Goal: Information Seeking & Learning: Learn about a topic

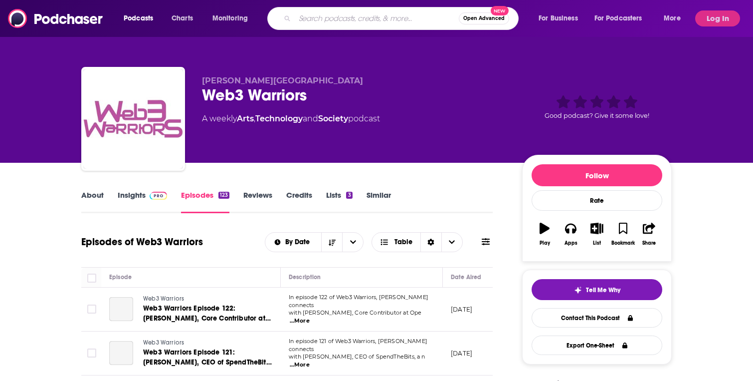
click at [316, 18] on input "Search podcasts, credits, & more..." at bounding box center [377, 18] width 164 height 16
paste input "Asia Tech Podcast"
type input "Asia Tech Podcast"
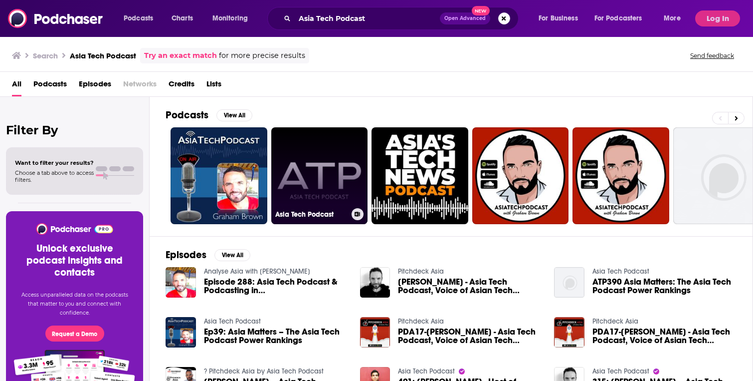
click at [327, 174] on link "Asia Tech Podcast" at bounding box center [319, 175] width 97 height 97
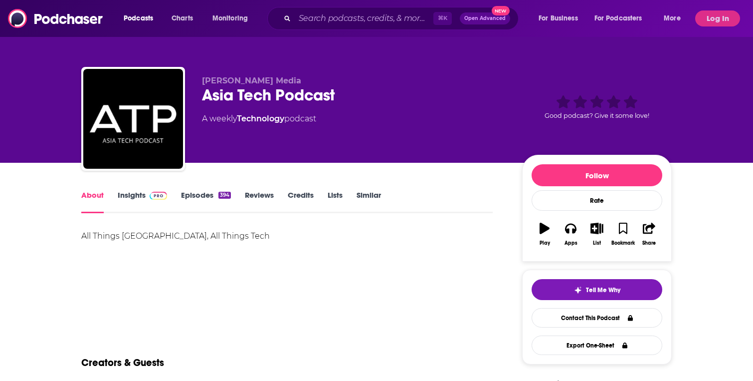
click at [128, 197] on link "Insights" at bounding box center [142, 201] width 49 height 23
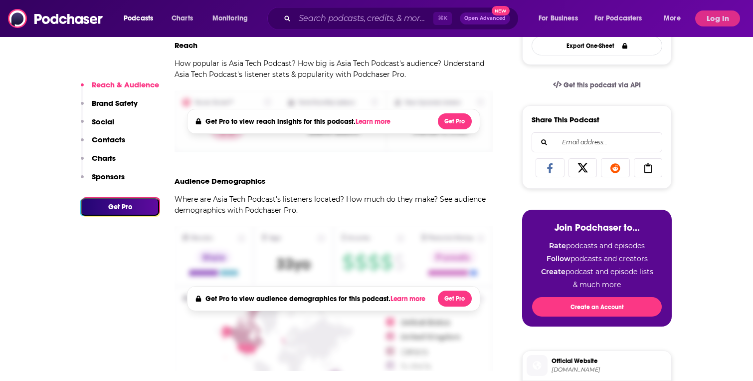
scroll to position [393, 0]
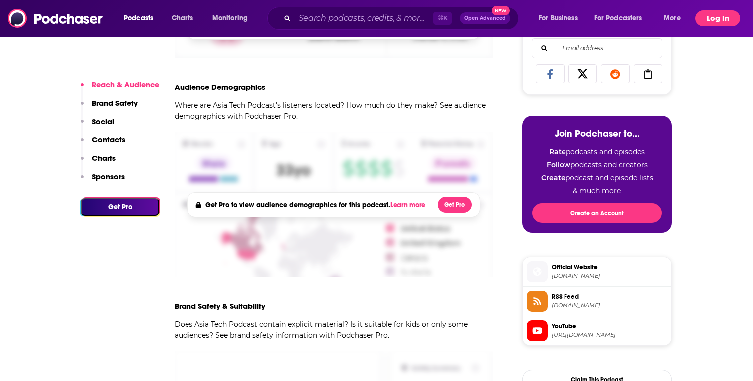
click at [715, 18] on button "Log In" at bounding box center [717, 18] width 45 height 16
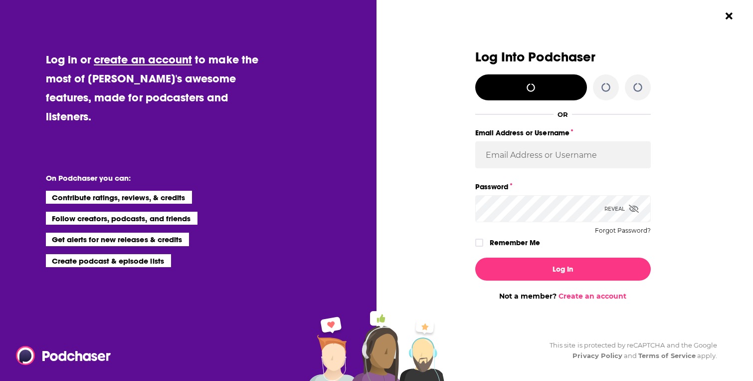
scroll to position [0, 0]
type input "MelrosePR"
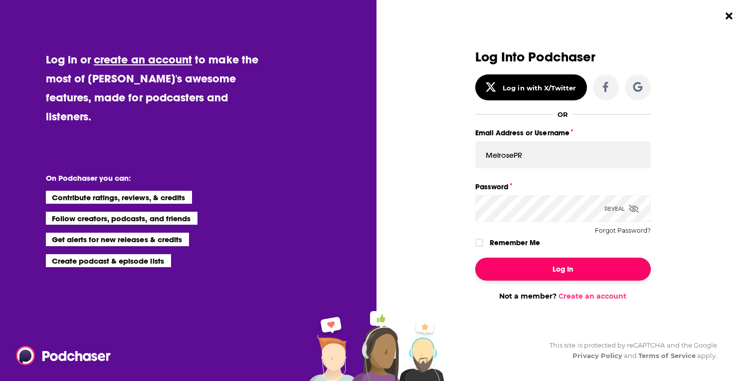
click at [555, 279] on button "Log In" at bounding box center [563, 268] width 176 height 23
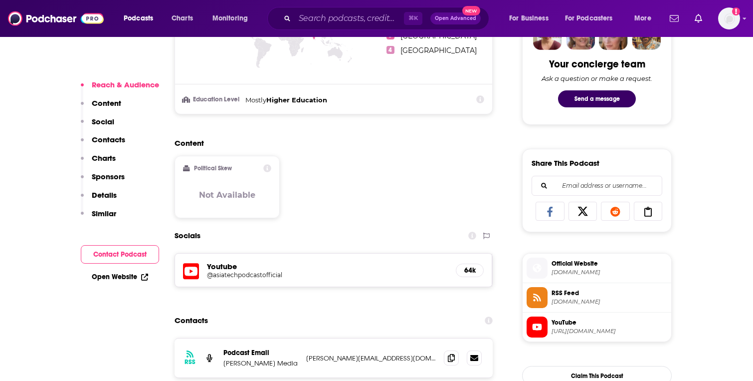
scroll to position [680, 0]
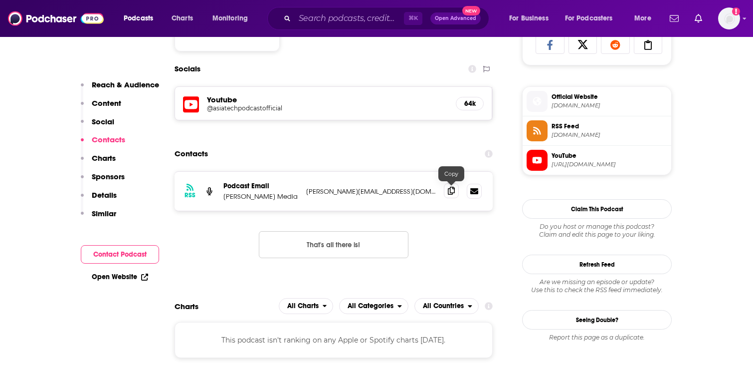
click at [449, 192] on icon at bounding box center [451, 191] width 7 height 8
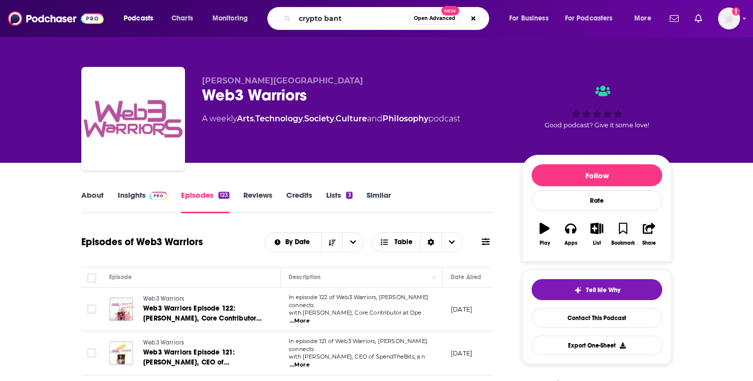
type input "crypto bante"
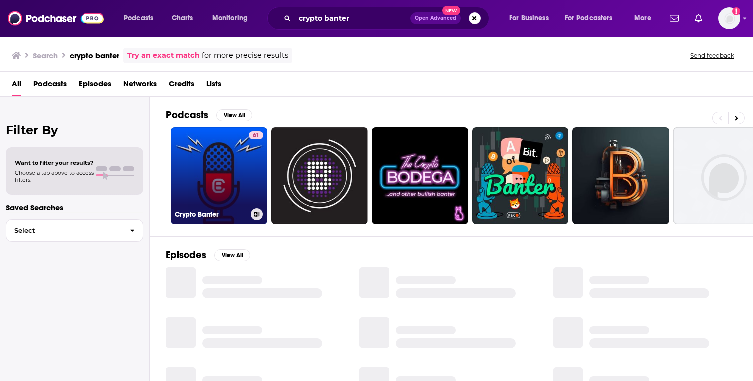
click at [203, 186] on link "61 Crypto Banter" at bounding box center [219, 175] width 97 height 97
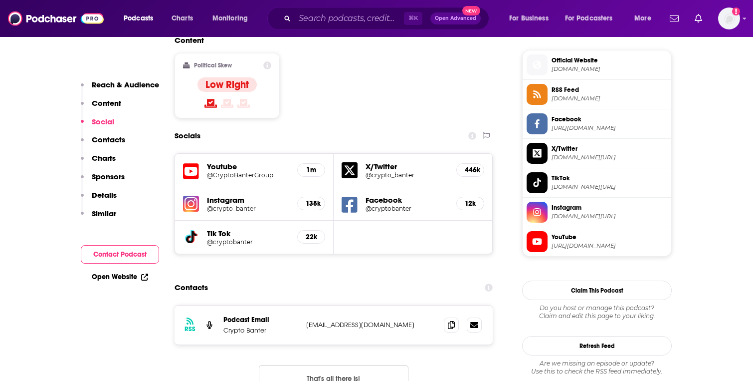
scroll to position [825, 0]
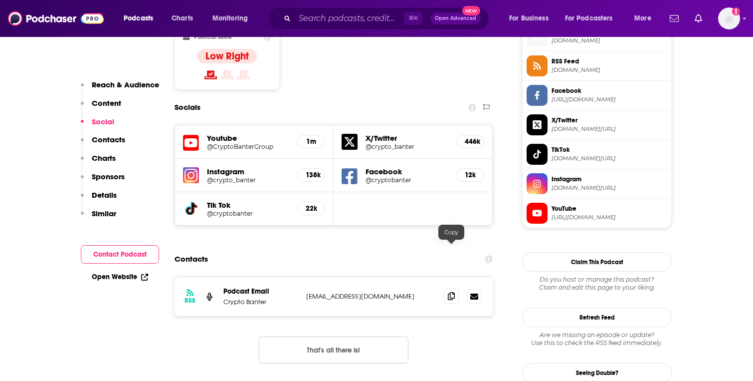
click at [451, 292] on icon at bounding box center [451, 296] width 7 height 8
click at [321, 21] on input "Search podcasts, credits, & more..." at bounding box center [349, 18] width 109 height 16
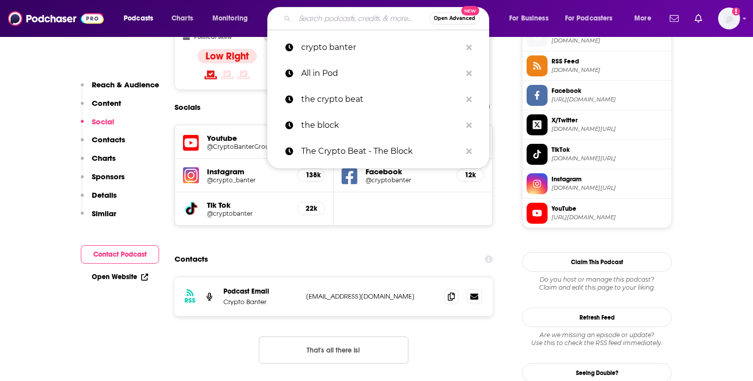
paste input "Crypto Hustle Podcast"
type input "Crypto Hustle Podcast"
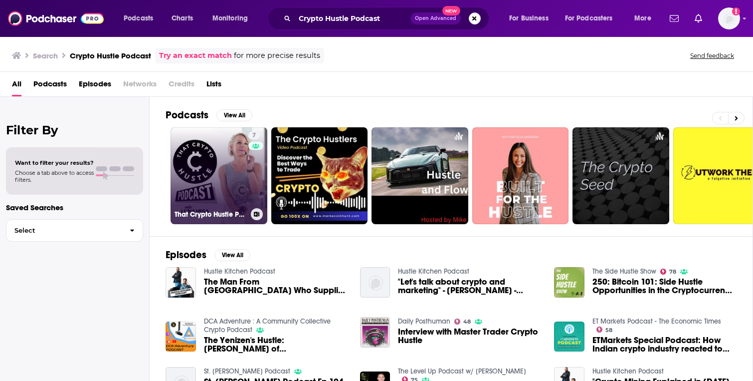
click at [205, 180] on link "7 That Crypto Hustle Podcast" at bounding box center [219, 175] width 97 height 97
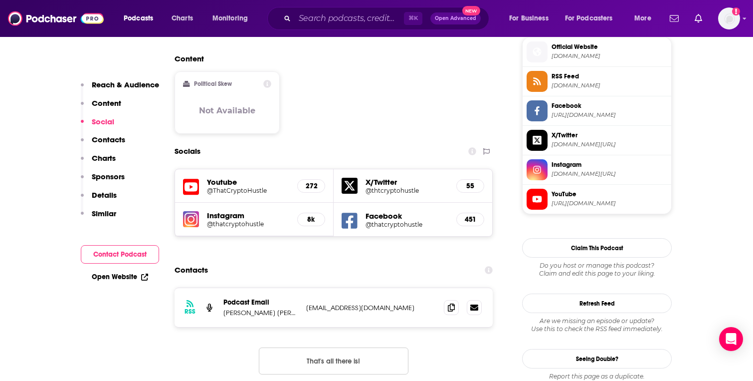
scroll to position [933, 0]
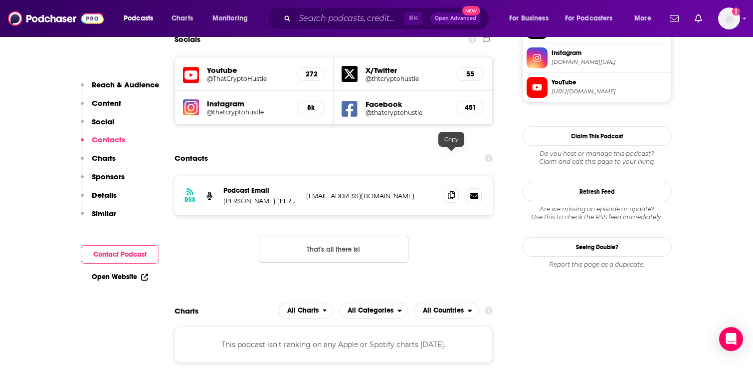
click at [453, 191] on icon at bounding box center [451, 195] width 7 height 8
click at [348, 20] on input "Search podcasts, credits, & more..." at bounding box center [349, 18] width 109 height 16
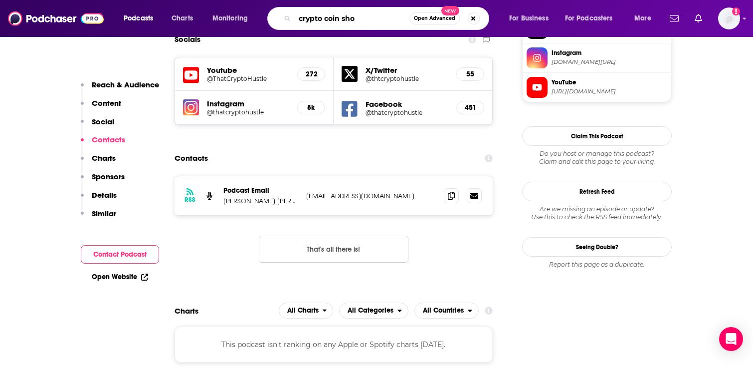
type input "crypto coin show"
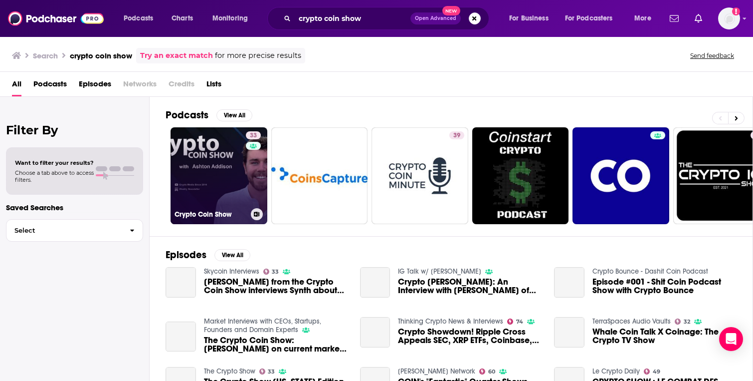
click at [199, 182] on link "33 Crypto Coin Show" at bounding box center [219, 175] width 97 height 97
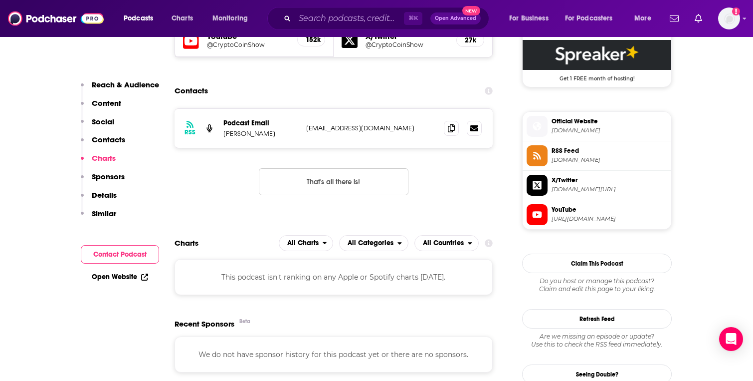
scroll to position [803, 0]
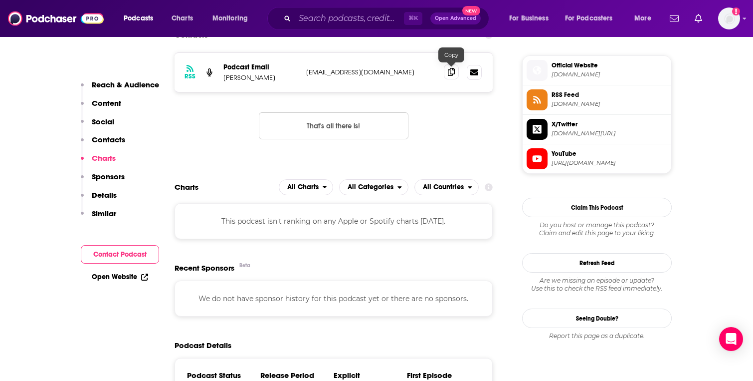
click at [449, 72] on icon at bounding box center [451, 72] width 7 height 8
click at [361, 22] on input "Search podcasts, credits, & more..." at bounding box center [349, 18] width 109 height 16
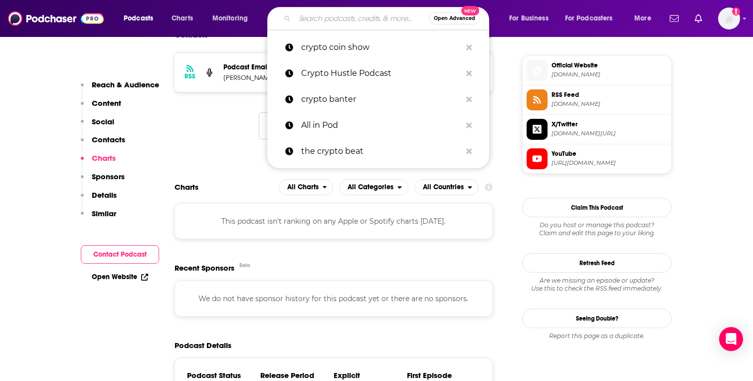
paste input "REVELATIONS Podcast"
type input "REVELATIONS Podcast"
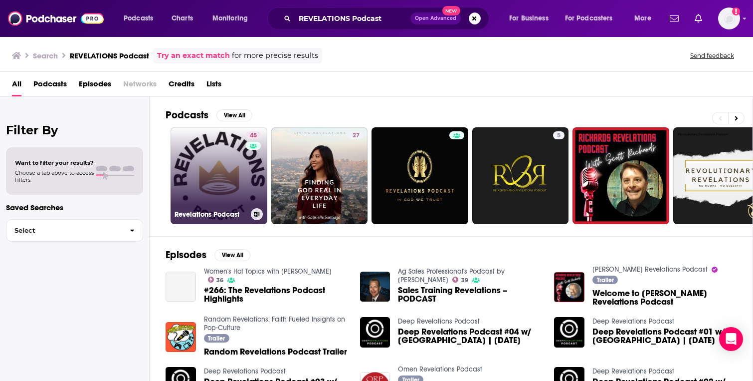
click at [225, 183] on link "45 Revelations Podcast" at bounding box center [219, 175] width 97 height 97
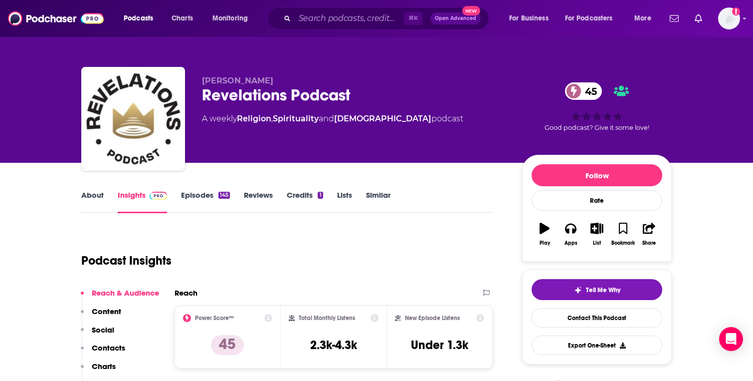
click at [197, 196] on link "Episodes 145" at bounding box center [205, 201] width 49 height 23
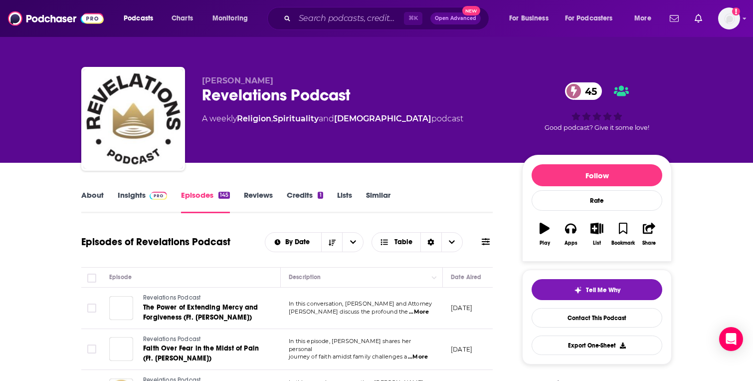
click at [144, 199] on link "Insights" at bounding box center [142, 201] width 49 height 23
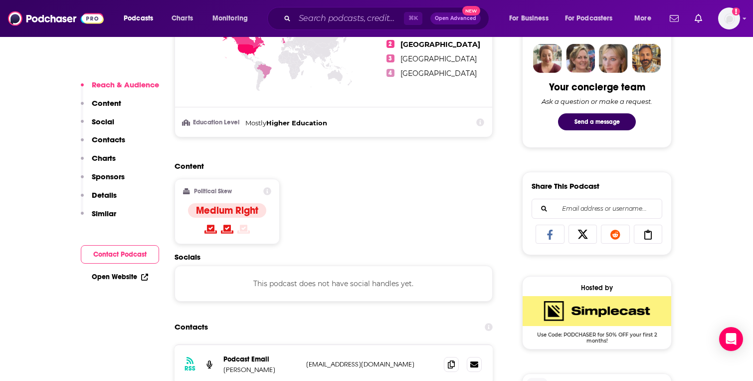
scroll to position [581, 0]
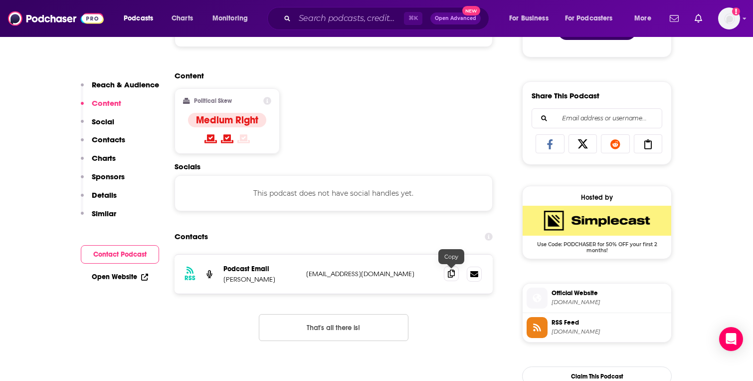
click at [449, 278] on span at bounding box center [451, 273] width 15 height 15
click at [324, 16] on input "Search podcasts, credits, & more..." at bounding box center [349, 18] width 109 height 16
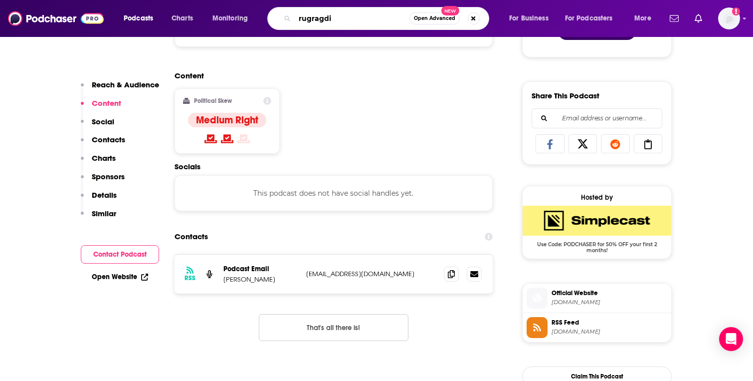
type input "rugragdio"
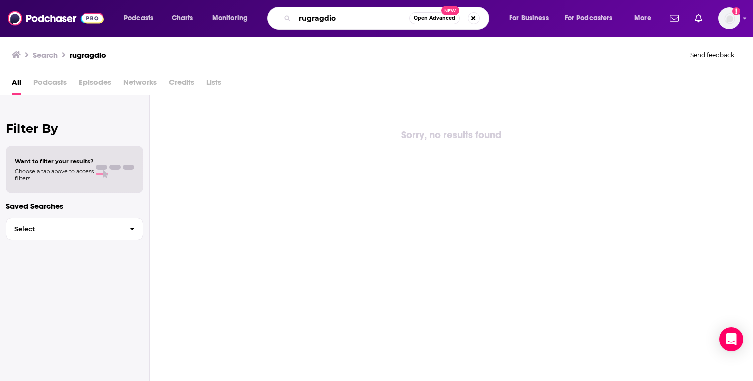
click at [313, 18] on input "rugragdio" at bounding box center [352, 18] width 115 height 16
type input "rug radio"
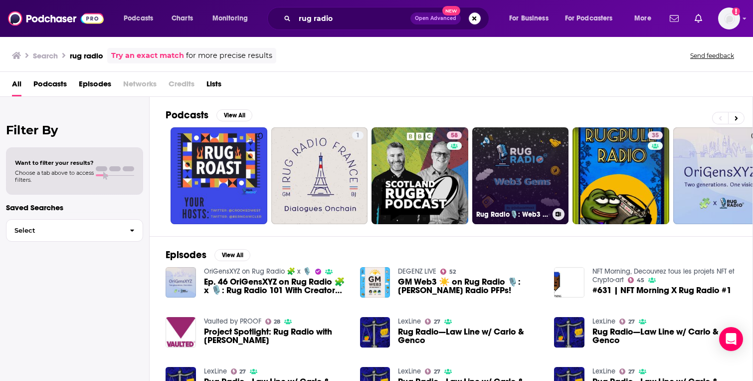
click at [503, 159] on link "Rug Radio🎙️: Web3 Gems" at bounding box center [520, 175] width 97 height 97
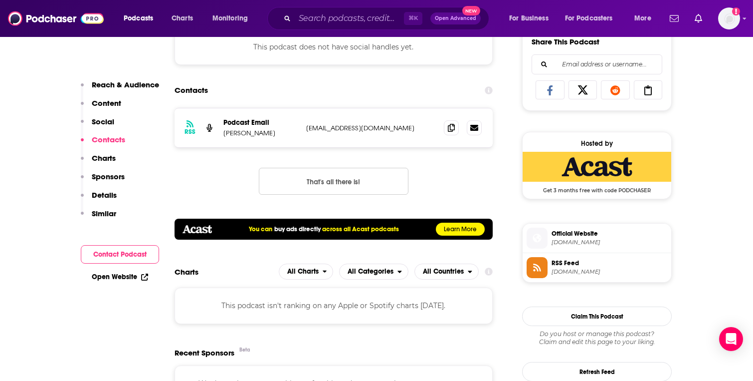
scroll to position [632, 0]
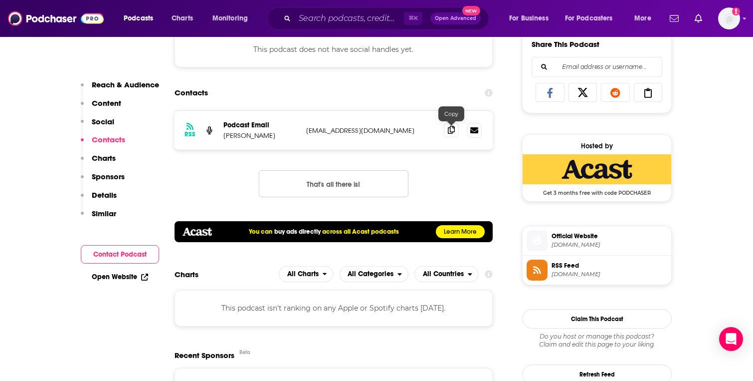
click at [451, 134] on icon at bounding box center [451, 130] width 7 height 8
click at [336, 20] on input "Search podcasts, credits, & more..." at bounding box center [349, 18] width 109 height 16
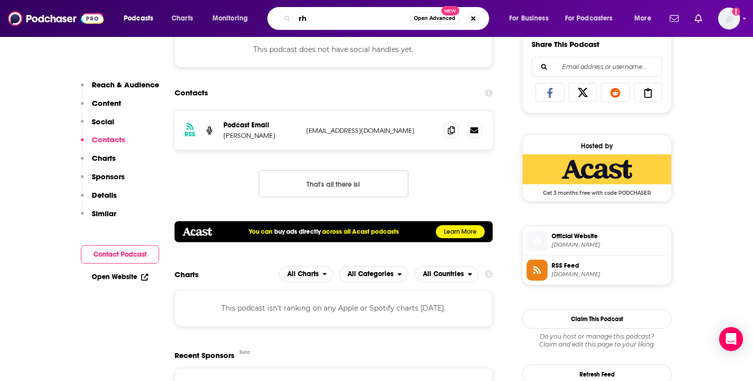
type input "r"
type input "the rollup"
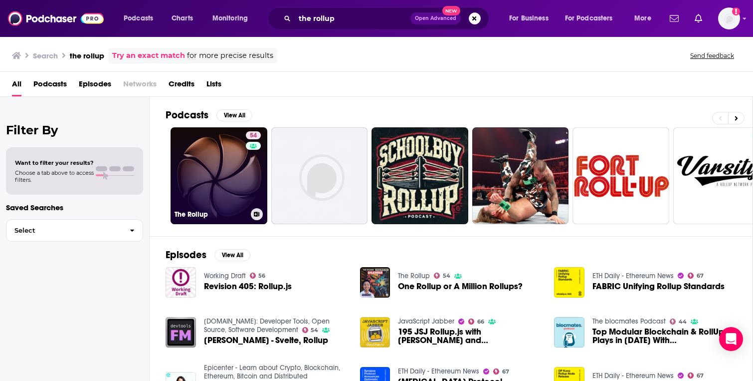
click at [226, 182] on link "54 The Rollup" at bounding box center [219, 175] width 97 height 97
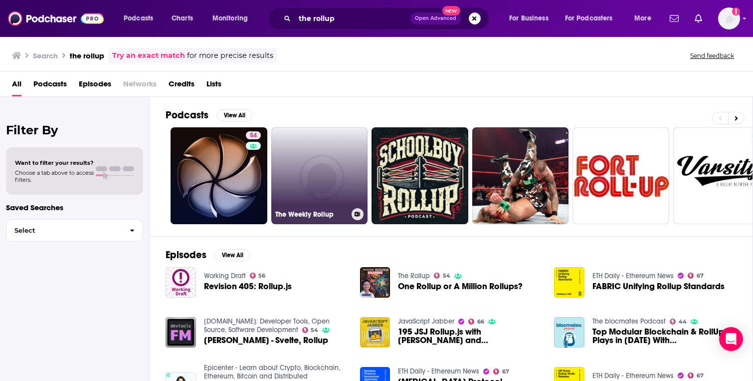
click at [339, 191] on link "The Weekly Rollup" at bounding box center [319, 175] width 97 height 97
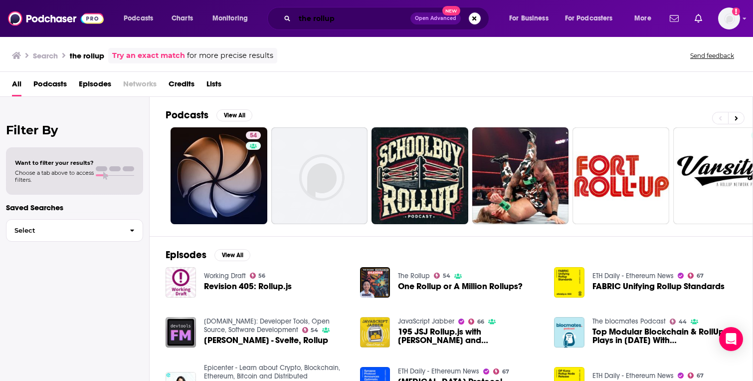
click at [364, 23] on input "the rollup" at bounding box center [353, 18] width 116 height 16
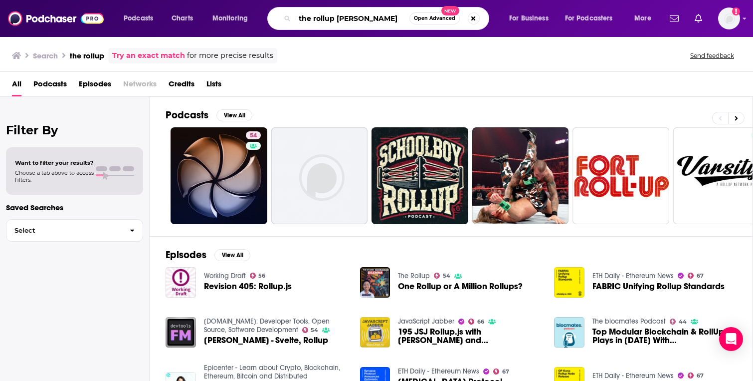
type input "the rollup [PERSON_NAME]"
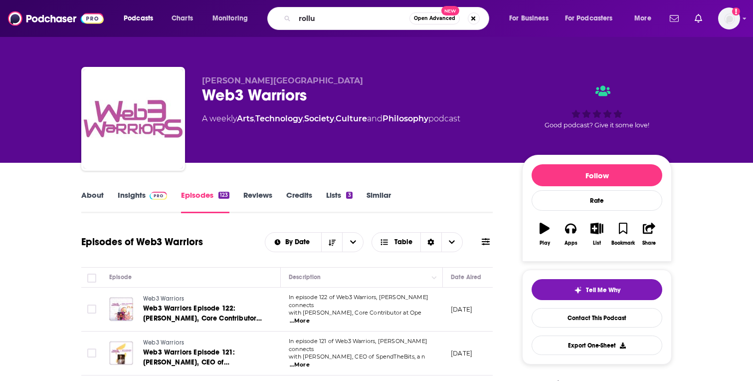
type input "rollup"
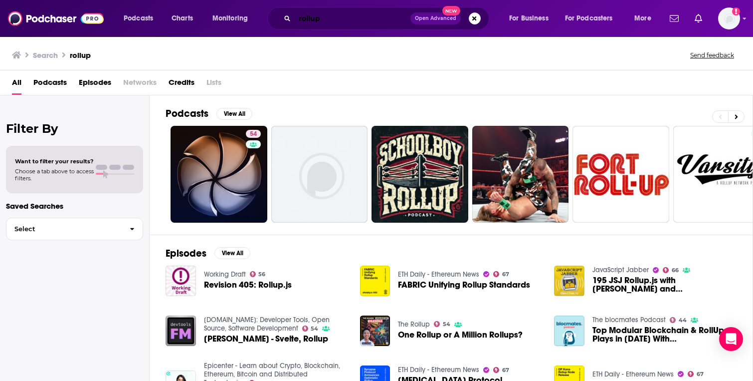
click at [365, 20] on input "rollup" at bounding box center [353, 18] width 116 height 16
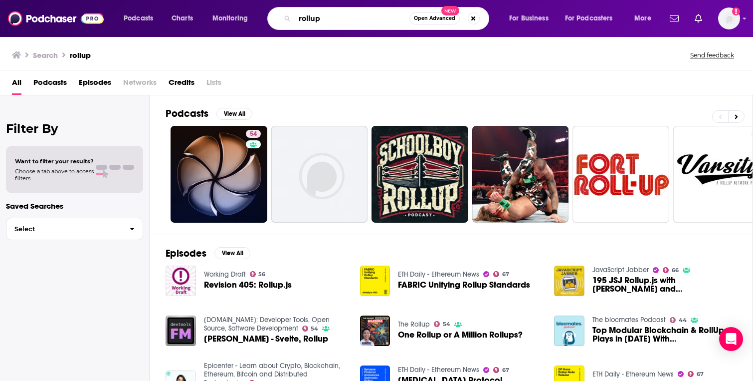
click at [365, 20] on input "rollup" at bounding box center [352, 18] width 115 height 16
paste input "The Small Talk"
type input "The Small Talk"
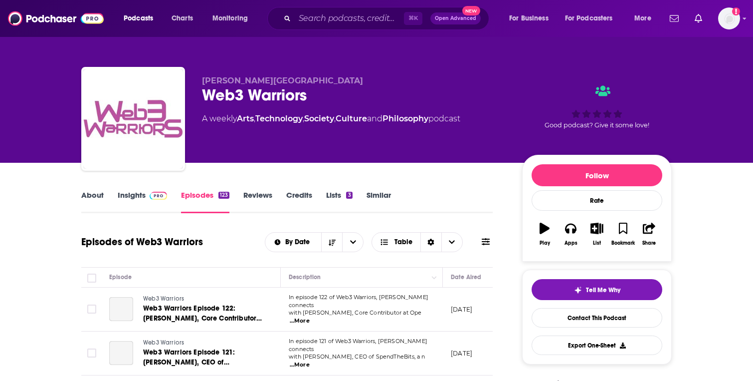
click at [329, 26] on div "⌘ K Open Advanced New" at bounding box center [378, 18] width 222 height 23
click at [329, 19] on input "Search podcasts, credits, & more..." at bounding box center [349, 18] width 109 height 16
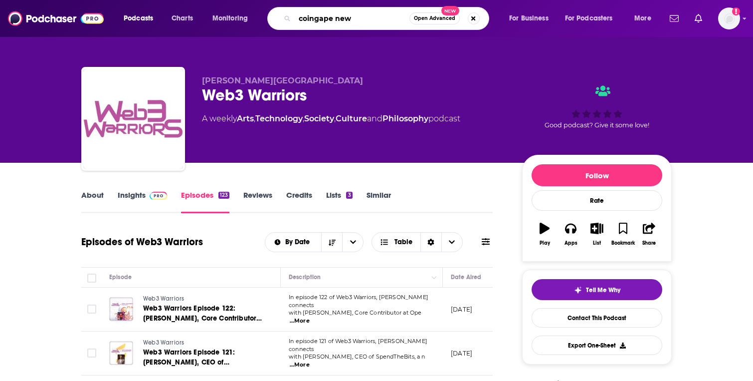
type input "coingape news"
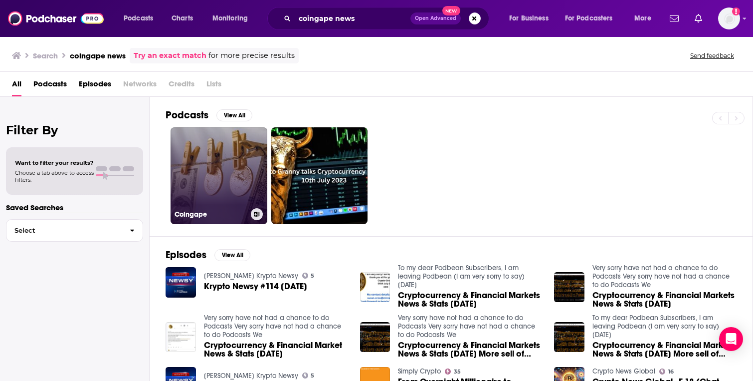
click at [228, 171] on link "Coingape" at bounding box center [219, 175] width 97 height 97
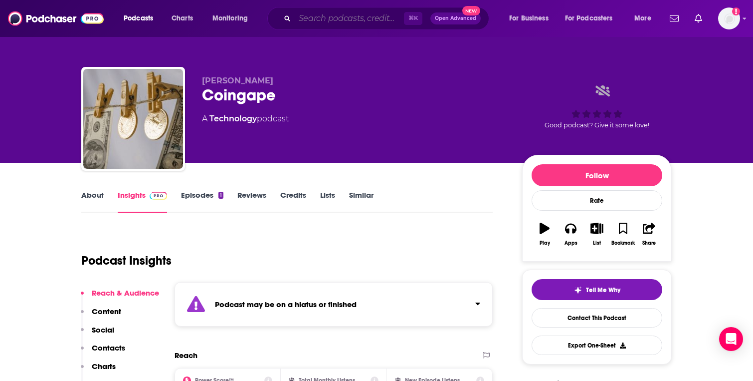
click at [375, 23] on input "Search podcasts, credits, & more..." at bounding box center [349, 18] width 109 height 16
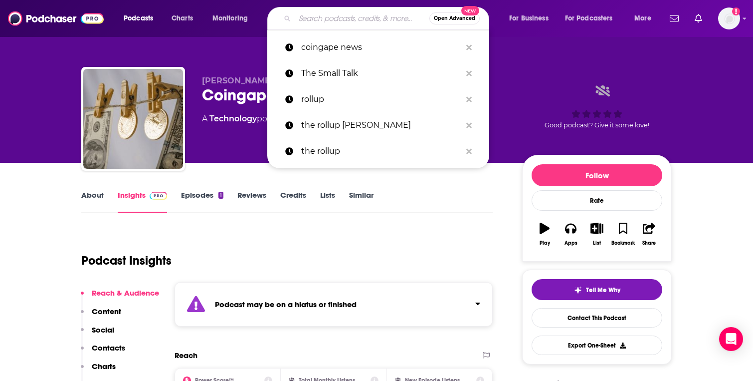
paste input "Wagmi Podcast"
type input "Wagmi Podcast"
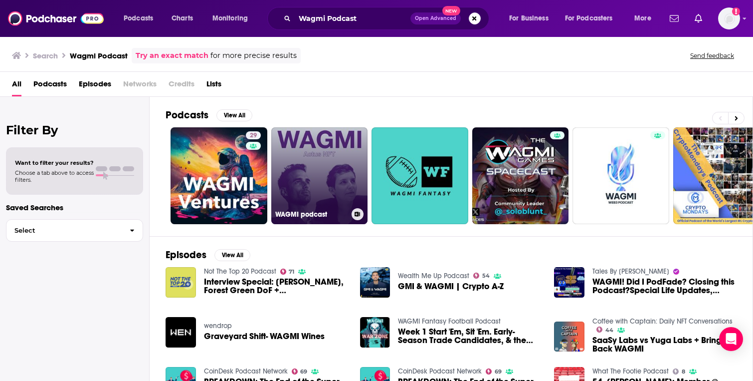
click at [305, 169] on link "WAGMI podcast" at bounding box center [319, 175] width 97 height 97
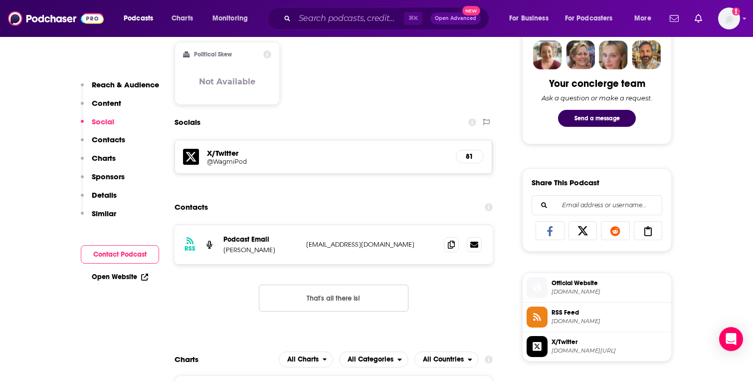
scroll to position [495, 0]
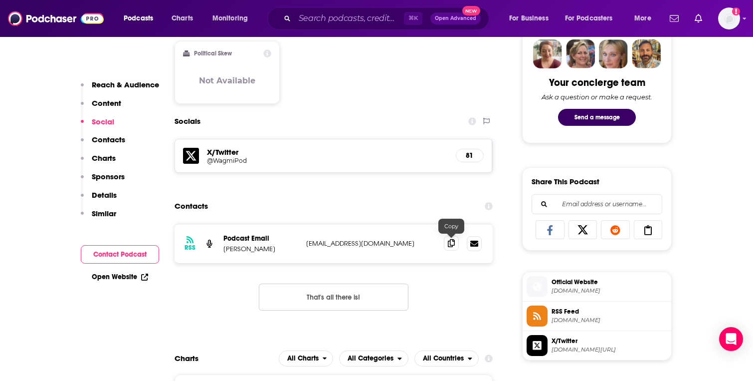
click at [448, 244] on icon at bounding box center [451, 243] width 7 height 8
